Goal: Information Seeking & Learning: Check status

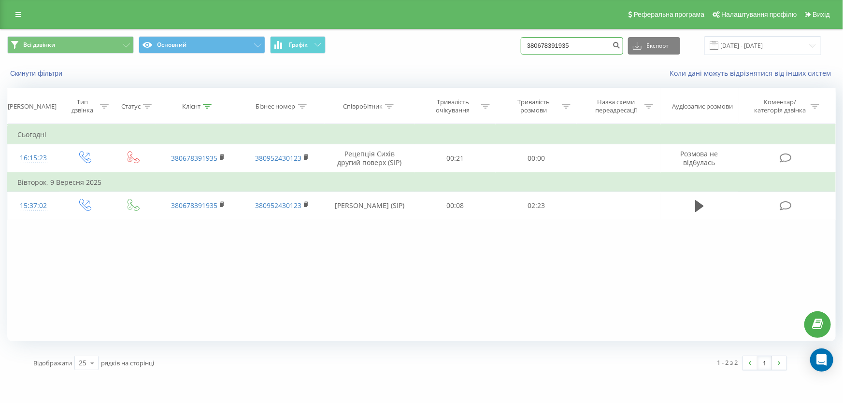
drag, startPoint x: 590, startPoint y: 43, endPoint x: 478, endPoint y: 23, distance: 113.9
click at [478, 23] on div "Реферальна програма Налаштування профілю Вихід Всі дзвінки Основний Графік 3806…" at bounding box center [421, 189] width 843 height 378
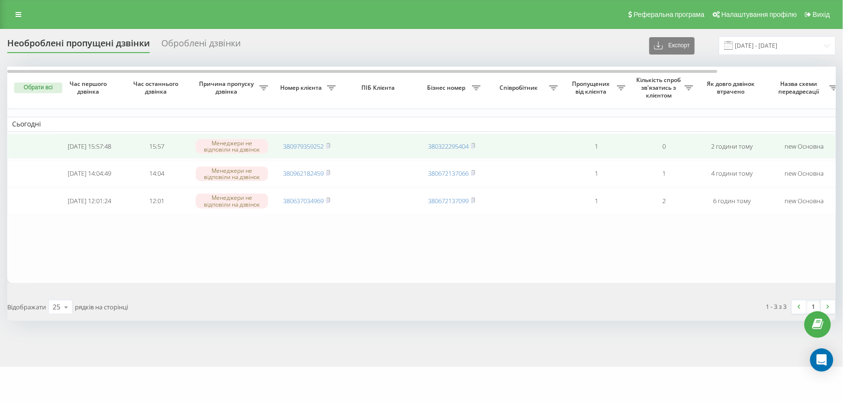
click at [331, 141] on td "380979359252" at bounding box center [307, 147] width 68 height 26
click at [330, 145] on icon at bounding box center [327, 145] width 3 height 4
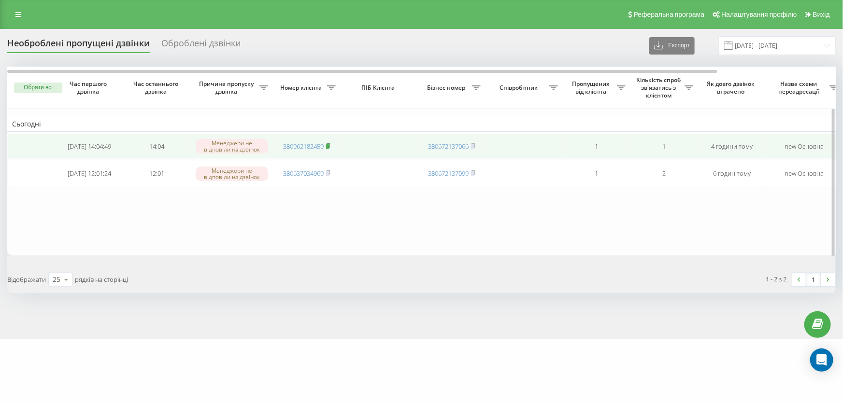
click at [329, 143] on icon at bounding box center [328, 146] width 4 height 6
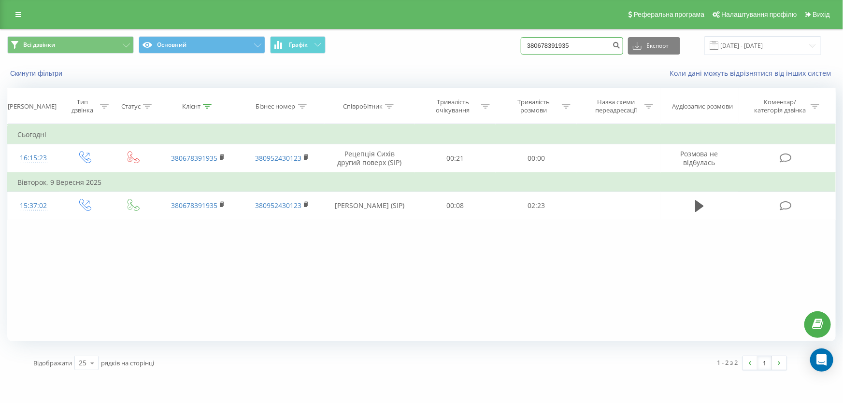
drag, startPoint x: 596, startPoint y: 45, endPoint x: 441, endPoint y: 39, distance: 155.2
click at [441, 39] on div "Всі дзвінки Основний Графік 380678391935 Експорт .csv .xls .xlsx 19.06.2025 - 1…" at bounding box center [421, 45] width 828 height 19
paste input "960012184"
type input "380960012184"
click at [623, 49] on button "submit" at bounding box center [616, 45] width 13 height 17
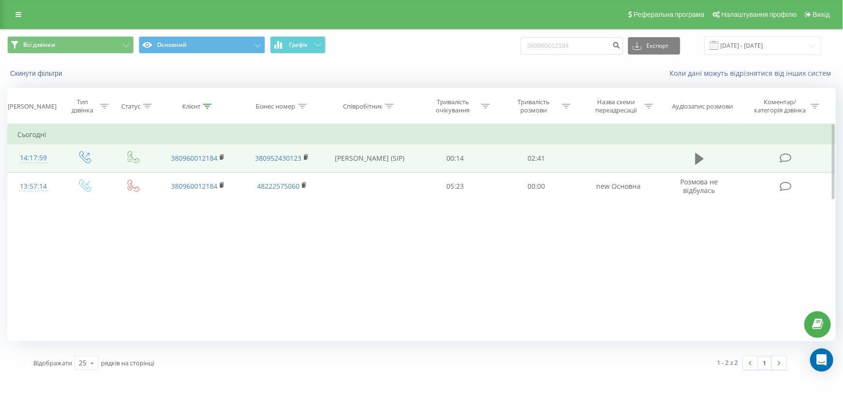
click at [698, 159] on icon at bounding box center [699, 159] width 9 height 12
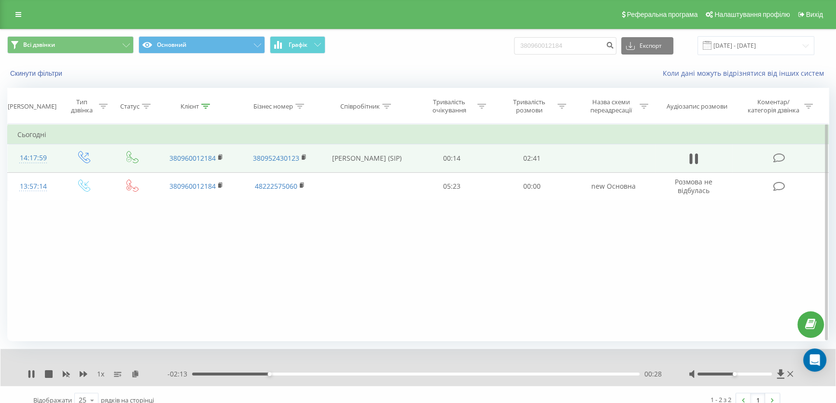
click at [205, 374] on div "00:28" at bounding box center [416, 374] width 448 height 3
click at [250, 372] on div "- 02:33 00:08 00:08" at bounding box center [416, 374] width 497 height 10
click at [250, 372] on div "- 02:32 00:09 00:09" at bounding box center [416, 374] width 497 height 10
click at [250, 374] on div "00:09" at bounding box center [416, 374] width 448 height 3
click at [285, 374] on div "00:22" at bounding box center [416, 374] width 448 height 3
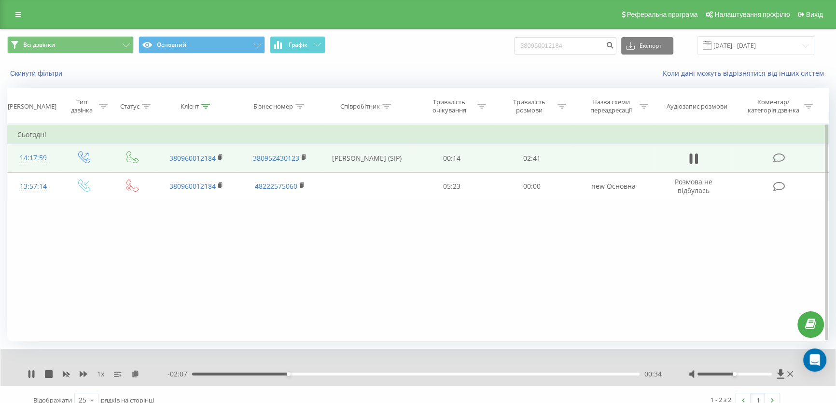
click at [318, 371] on div "- 02:07 00:34 00:34" at bounding box center [416, 374] width 497 height 10
click at [319, 373] on div "00:35" at bounding box center [416, 374] width 448 height 3
click at [35, 373] on div "1 x" at bounding box center [98, 374] width 140 height 10
click at [28, 372] on icon at bounding box center [29, 374] width 2 height 8
